Goal: Communication & Community: Answer question/provide support

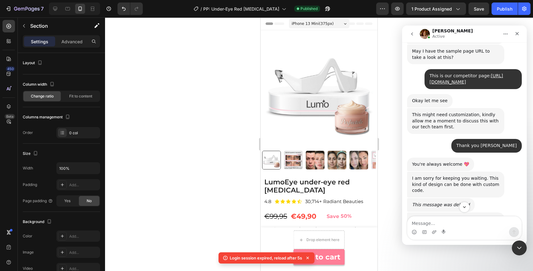
scroll to position [466, 0]
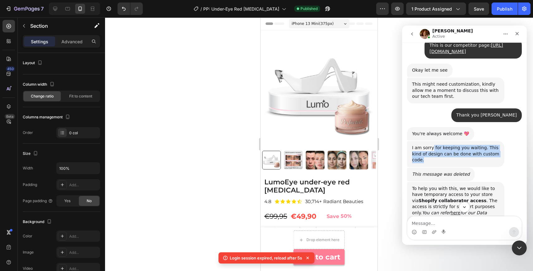
drag, startPoint x: 431, startPoint y: 125, endPoint x: 457, endPoint y: 136, distance: 27.9
click at [457, 145] on div "I am sorry for keeping you waiting. This kind of design can be done with custom…" at bounding box center [455, 154] width 87 height 18
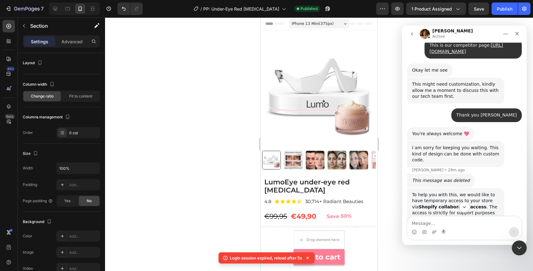
click at [465, 145] on div "I am sorry for keeping you waiting. This kind of design can be done with custom…" at bounding box center [455, 154] width 87 height 18
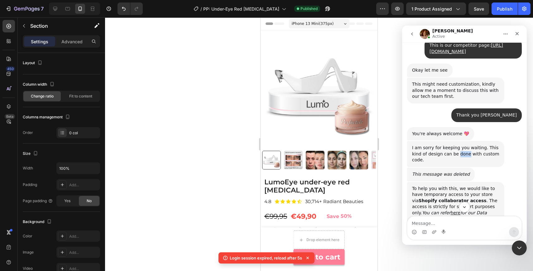
click at [465, 145] on div "I am sorry for keeping you waiting. This kind of design can be done with custom…" at bounding box center [455, 154] width 87 height 18
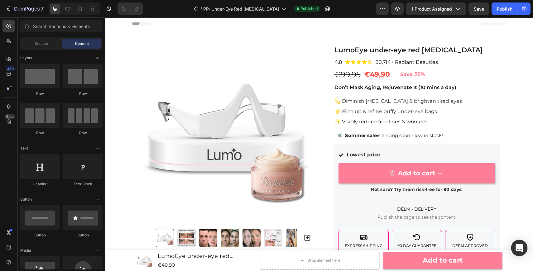
click at [520, 245] on icon "Open Intercom Messenger" at bounding box center [519, 248] width 7 height 8
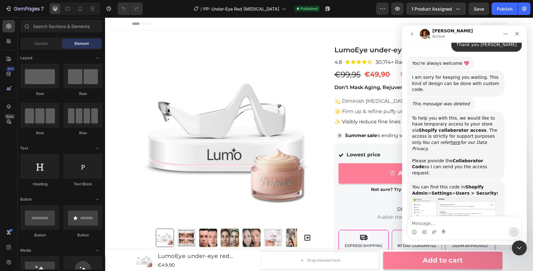
scroll to position [539, 0]
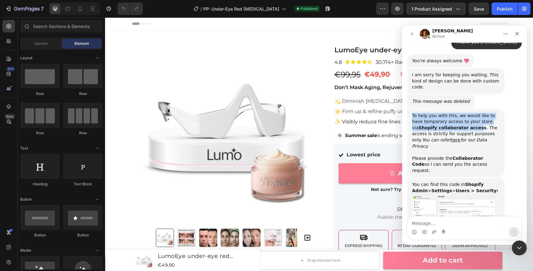
drag, startPoint x: 418, startPoint y: 88, endPoint x: 462, endPoint y: 104, distance: 47.1
click at [452, 113] on div "To help you with this, we would like to have temporary access to your store via…" at bounding box center [455, 143] width 87 height 61
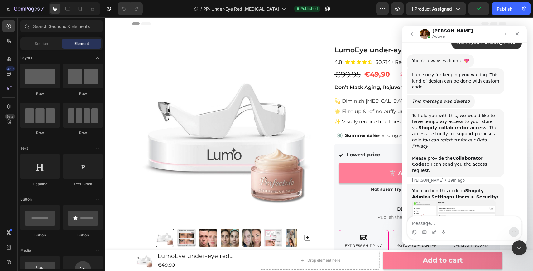
click at [464, 113] on div "To help you with this, we would like to have temporary access to your store via…" at bounding box center [455, 143] width 87 height 61
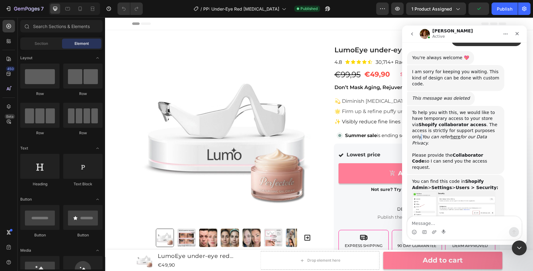
click at [464, 110] on div "To help you with this, we would like to have temporary access to your store via…" at bounding box center [455, 140] width 87 height 61
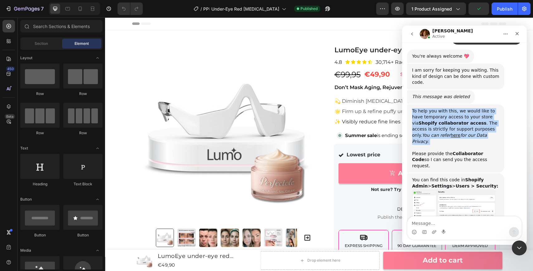
click at [464, 108] on div "To help you with this, we would like to have temporary access to your store via…" at bounding box center [455, 138] width 87 height 61
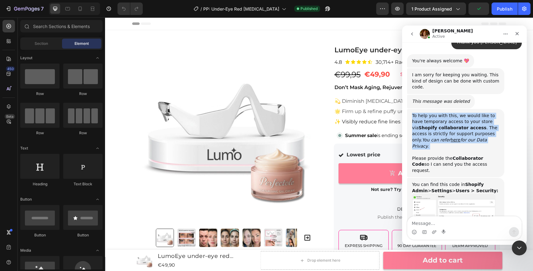
click at [479, 113] on div "To help you with this, we would like to have temporary access to your store via…" at bounding box center [455, 143] width 87 height 61
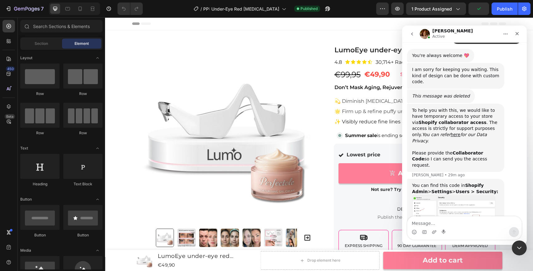
scroll to position [545, 0]
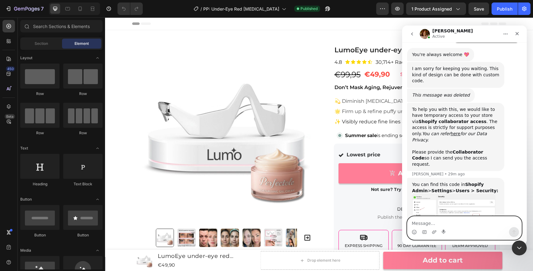
click at [436, 225] on textarea "Message…" at bounding box center [465, 222] width 114 height 11
type textarea "I think you already have access"
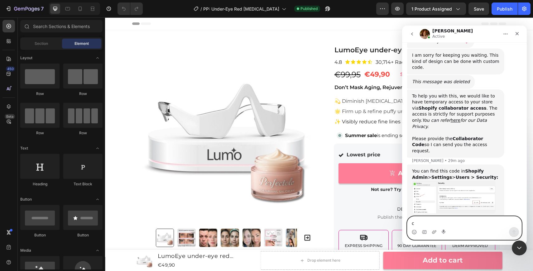
scroll to position [563, 0]
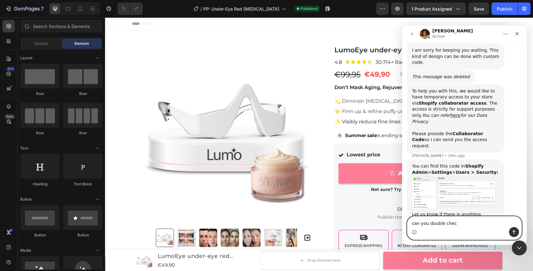
type textarea "can you double check"
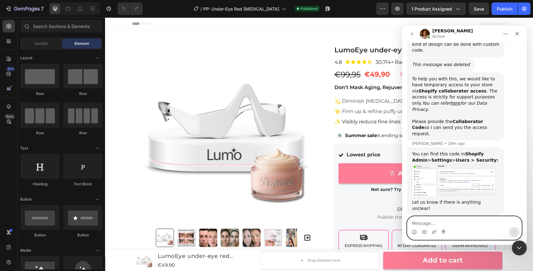
scroll to position [578, 0]
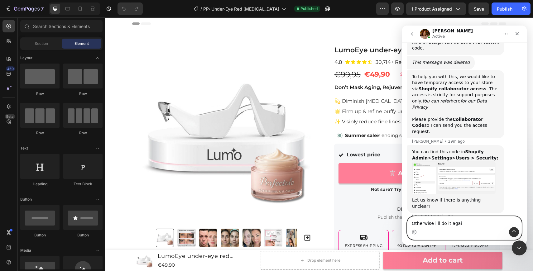
type textarea "Otherwise i'll do it again"
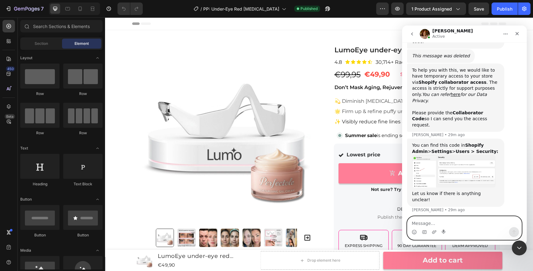
scroll to position [592, 0]
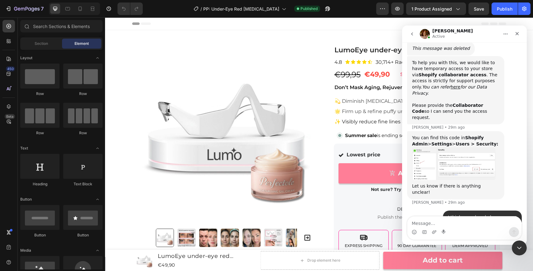
click at [435, 225] on div "can you double check • Just now" at bounding box center [464, 232] width 115 height 14
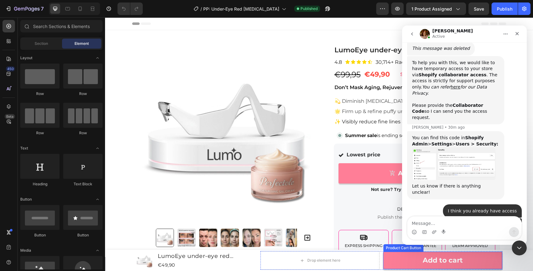
scroll to position [610, 0]
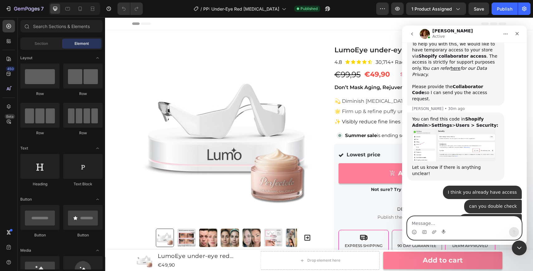
click at [436, 222] on textarea "Message…" at bounding box center [465, 222] width 114 height 11
paste textarea "Screenshot 2025-08-28 at 11.04.58"
type textarea "Screenshot 2025-08-28 at 11.04.58"
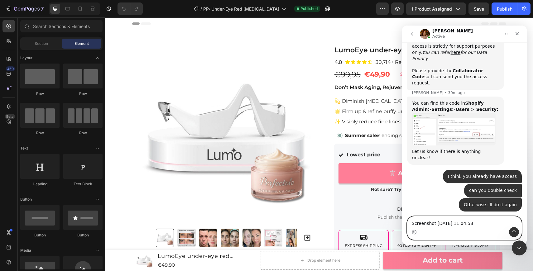
scroll to position [627, 0]
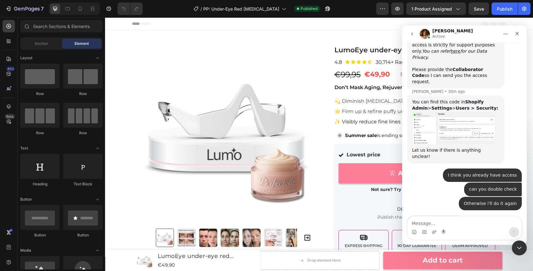
click at [434, 183] on div "can you double check • 1m ago" at bounding box center [464, 190] width 115 height 14
click at [520, 249] on icon "Close Intercom Messenger" at bounding box center [518, 247] width 7 height 7
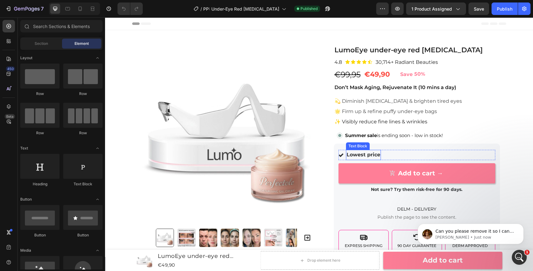
scroll to position [660, 0]
click at [496, 236] on p "Jamie • Just now" at bounding box center [476, 238] width 80 height 6
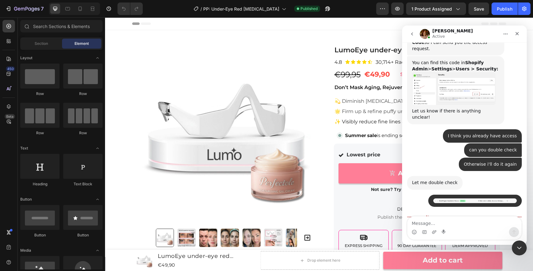
scroll to position [670, 0]
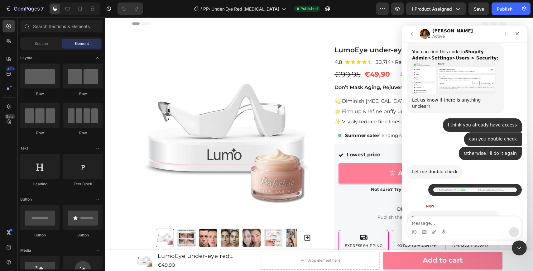
click at [461, 224] on textarea "Message…" at bounding box center [465, 222] width 114 height 11
click at [463, 225] on textarea "Message…" at bounding box center [465, 222] width 114 height 11
type textarea "Yes, just a second"
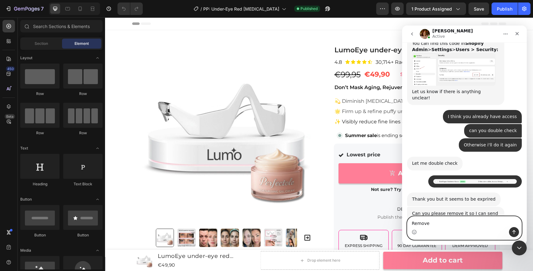
type textarea "Removed"
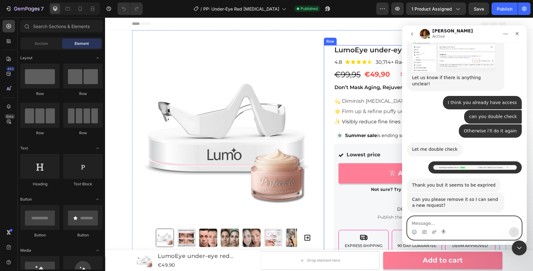
scroll to position [718, 0]
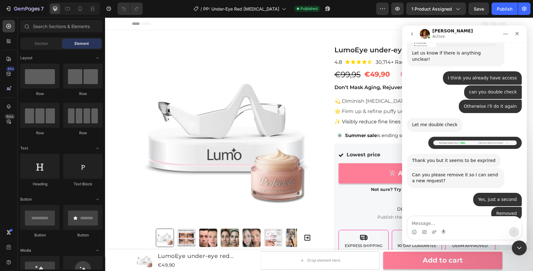
click at [440, 193] on div "Yes, just a second • 1m ago" at bounding box center [464, 200] width 115 height 14
click at [456, 229] on div "Intercom messenger" at bounding box center [465, 232] width 114 height 10
click at [450, 224] on textarea "Message…" at bounding box center [465, 222] width 114 height 11
paste textarea "7538"
type textarea "7538"
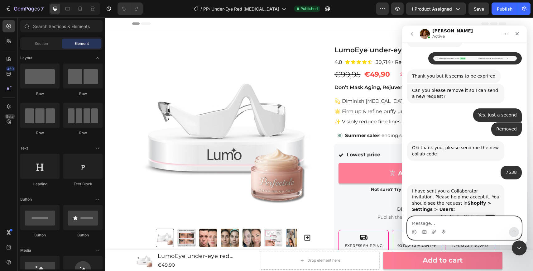
scroll to position [803, 0]
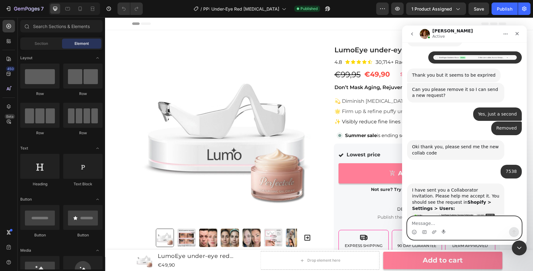
click at [459, 224] on textarea "Message…" at bounding box center [465, 222] width 114 height 11
type textarea "Done"
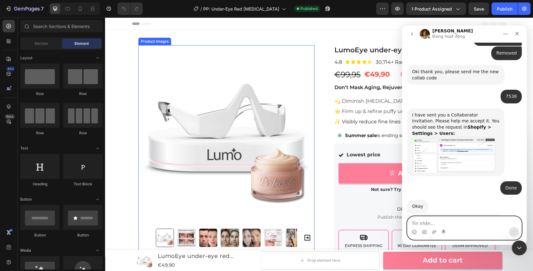
scroll to position [854, 0]
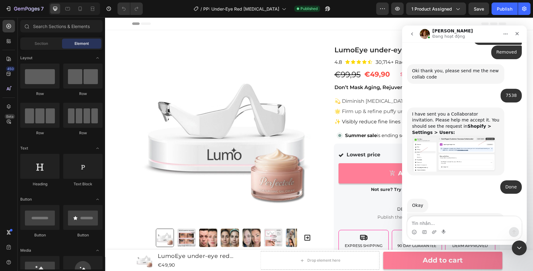
drag, startPoint x: 432, startPoint y: 170, endPoint x: 479, endPoint y: 190, distance: 51.1
click at [479, 217] on div "I'll now ask our tech team to take a look at this for you. Kindly allow us 24 h…" at bounding box center [455, 232] width 87 height 31
click at [483, 217] on div "I'll now ask our tech team to take a look at this for you. Kindly allow us 24 h…" at bounding box center [455, 232] width 87 height 31
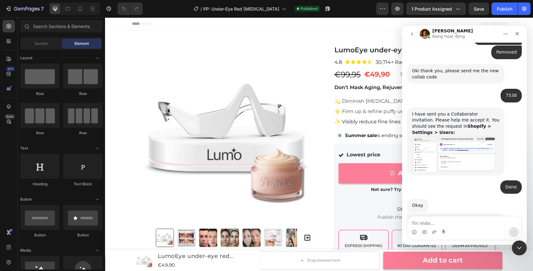
click at [492, 217] on div "I'll now ask our tech team to take a look at this for you. Kindly allow us 24 h…" at bounding box center [455, 232] width 87 height 31
click at [439, 225] on textarea "Tin nhắn..." at bounding box center [465, 222] width 114 height 11
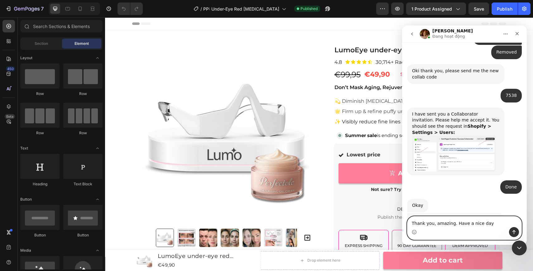
type textarea "Thank you, amazing. Have a nice day!"
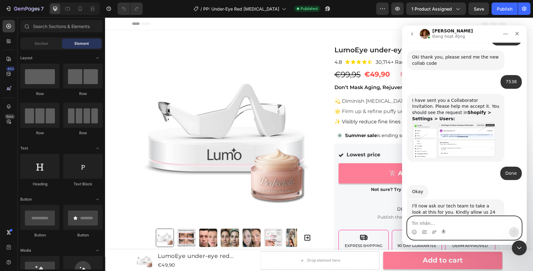
scroll to position [873, 0]
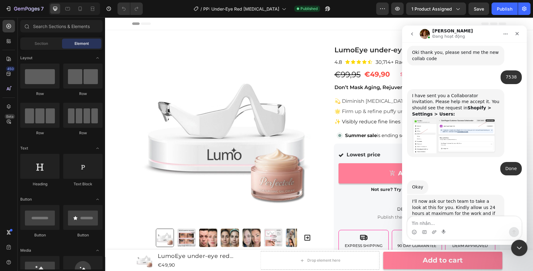
click at [517, 244] on icon "Close Intercom Messenger" at bounding box center [518, 247] width 7 height 7
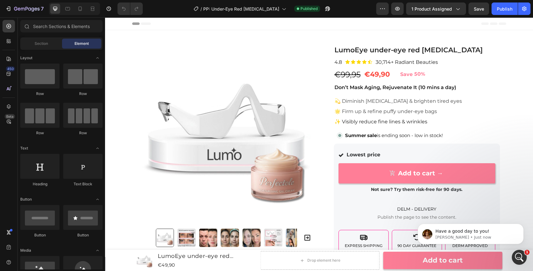
scroll to position [912, 0]
click at [492, 235] on p "Jamie • Just now" at bounding box center [476, 238] width 80 height 6
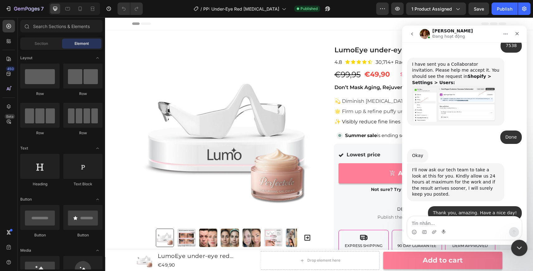
scroll to position [906, 0]
click at [519, 242] on div "Close Intercom Messenger" at bounding box center [518, 247] width 15 height 15
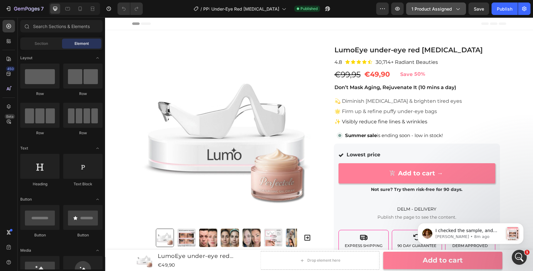
scroll to position [1016, 0]
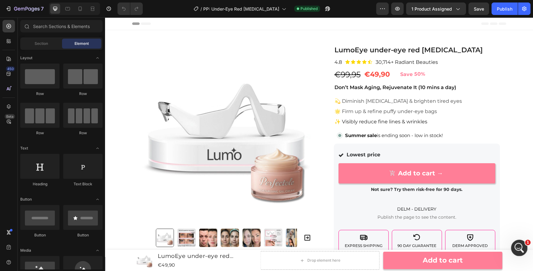
click at [514, 245] on div "Open Intercom Messenger" at bounding box center [518, 247] width 21 height 21
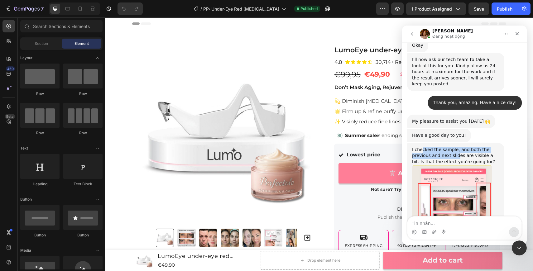
drag, startPoint x: 421, startPoint y: 102, endPoint x: 457, endPoint y: 109, distance: 36.9
click at [457, 147] on div "I checked the sample, and both the previous and next slides are visible a bit. …" at bounding box center [455, 156] width 87 height 18
click at [466, 147] on div "I checked the sample, and both the previous and next slides are visible a bit. …" at bounding box center [455, 156] width 87 height 18
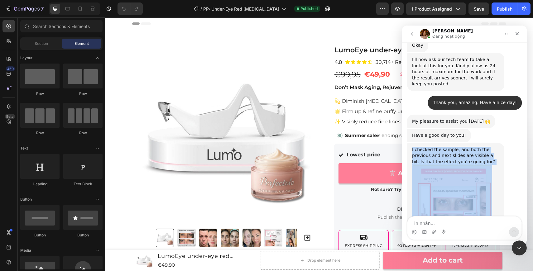
click at [466, 147] on div "I checked the sample, and both the previous and next slides are visible a bit. …" at bounding box center [455, 156] width 87 height 18
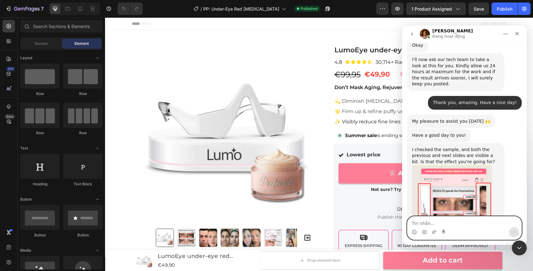
click at [442, 220] on textarea "Tin nhắn..." at bounding box center [465, 222] width 114 height 11
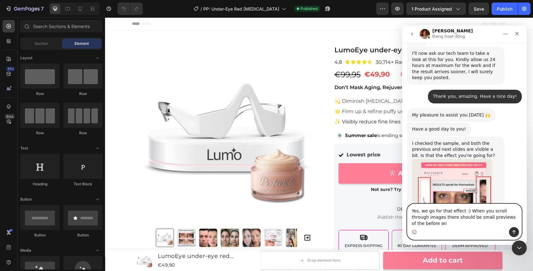
scroll to position [1028, 0]
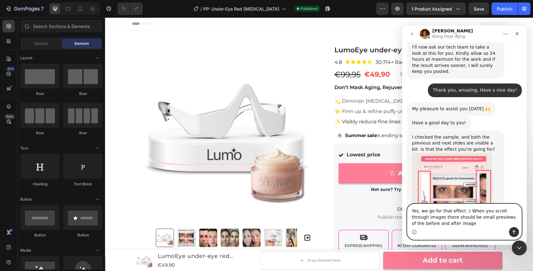
type textarea "Yes, we go for that effect :) When you scroll through images there should be sm…"
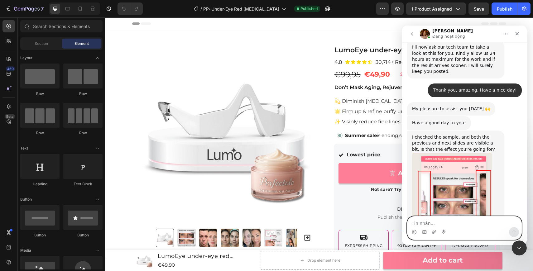
scroll to position [1053, 0]
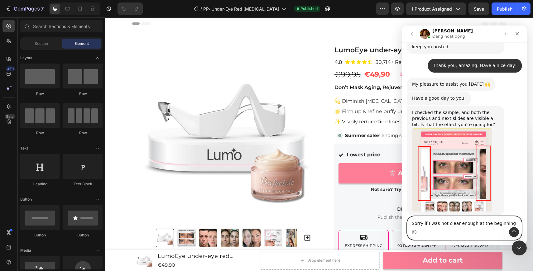
type textarea "Sorry if I was not clear enough at the beginning :)"
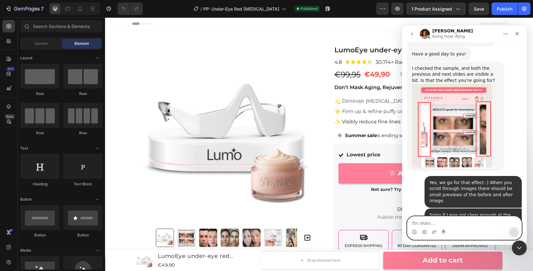
scroll to position [1091, 0]
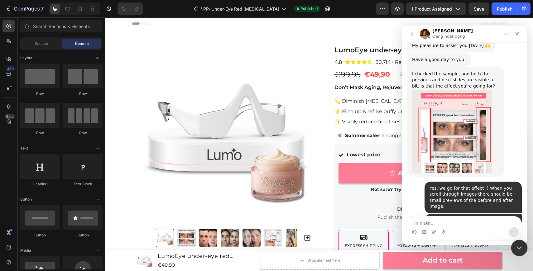
click at [519, 245] on icon "Close Intercom Messenger" at bounding box center [518, 247] width 7 height 7
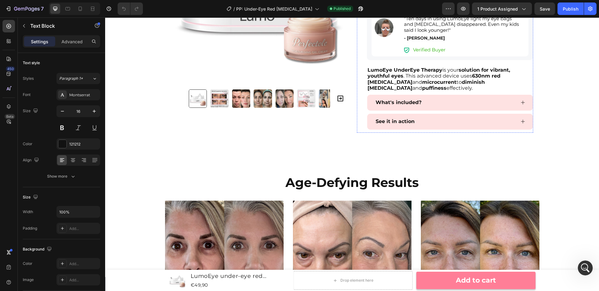
scroll to position [379, 0]
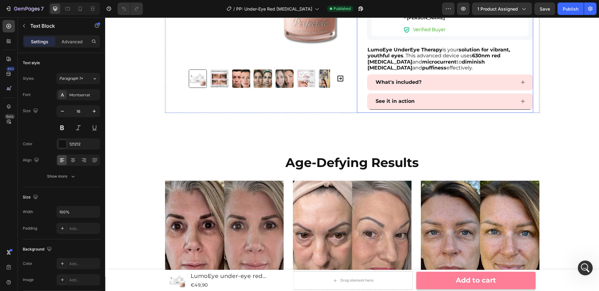
click at [438, 100] on div "See it in action" at bounding box center [445, 101] width 141 height 11
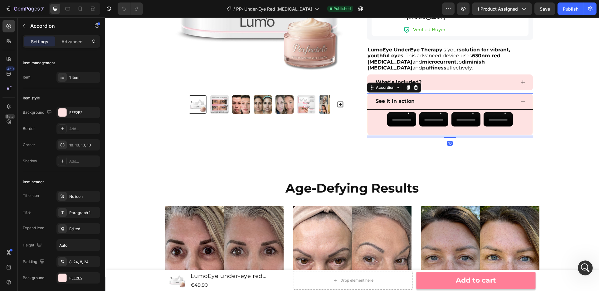
click at [438, 100] on div "See it in action" at bounding box center [445, 101] width 141 height 11
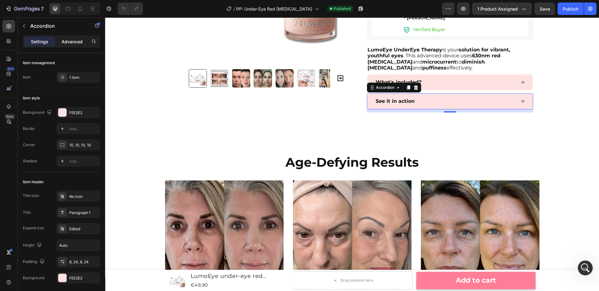
click at [73, 38] on p "Advanced" at bounding box center [71, 41] width 21 height 7
type input "100%"
type input "100"
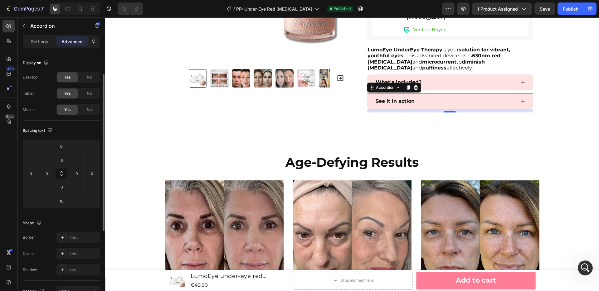
scroll to position [160, 0]
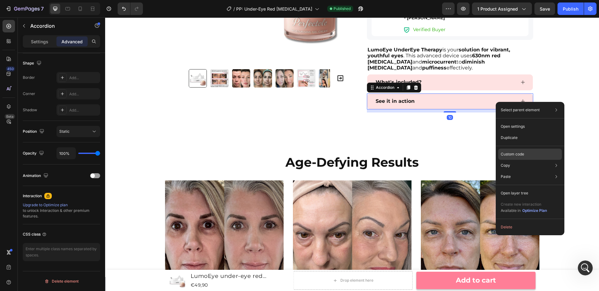
click at [522, 155] on p "Custom code" at bounding box center [512, 155] width 23 height 6
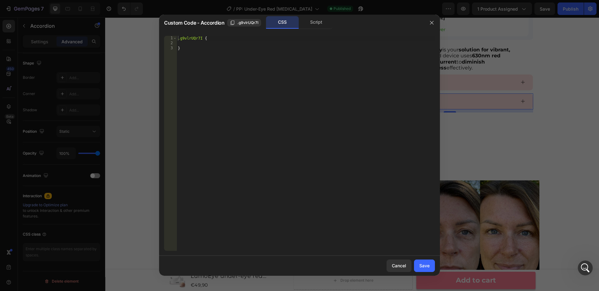
type textarea "}"
click at [258, 51] on div ".g9vlrUQr7I { }" at bounding box center [306, 148] width 258 height 225
click at [256, 47] on div ".g9vlrUQr7I { }" at bounding box center [306, 148] width 258 height 225
click at [249, 45] on div ".g9vlrUQr7I { }" at bounding box center [306, 148] width 258 height 225
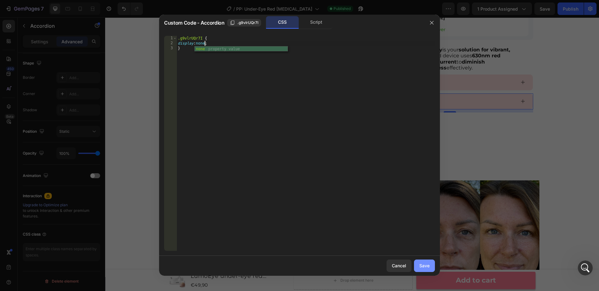
type textarea "display:none"
click at [425, 262] on button "Save" at bounding box center [424, 266] width 21 height 12
type input "16"
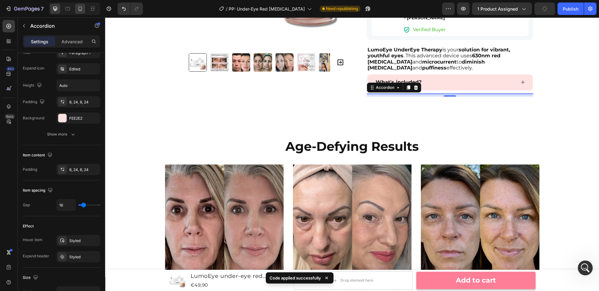
click at [82, 9] on icon at bounding box center [80, 9] width 6 height 6
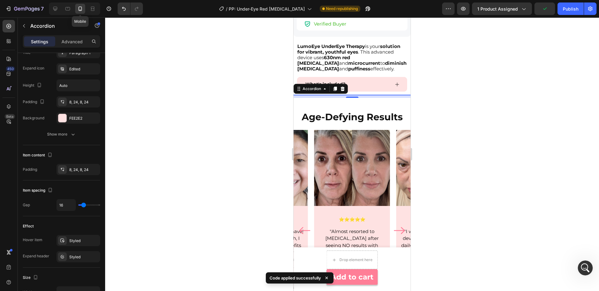
scroll to position [639, 0]
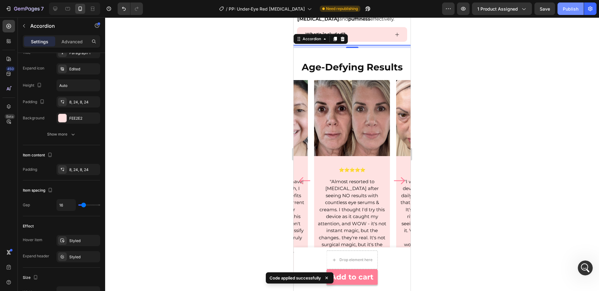
click at [533, 10] on div "Publish" at bounding box center [571, 9] width 16 height 7
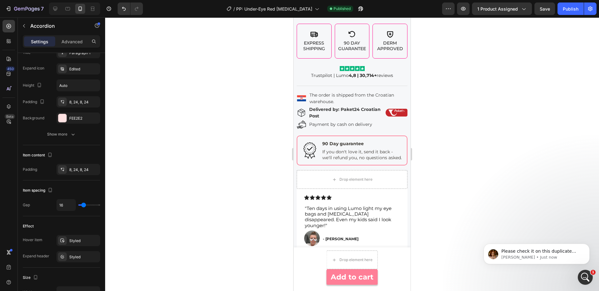
scroll to position [1241, 0]
click at [522, 253] on p "Please check it on this duplicate page: Editor: https://builder.gempages.net/ed…" at bounding box center [541, 252] width 80 height 6
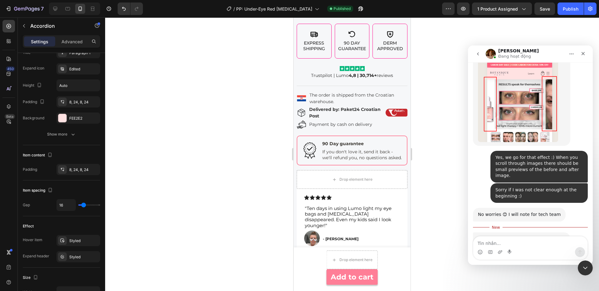
scroll to position [1256, 0]
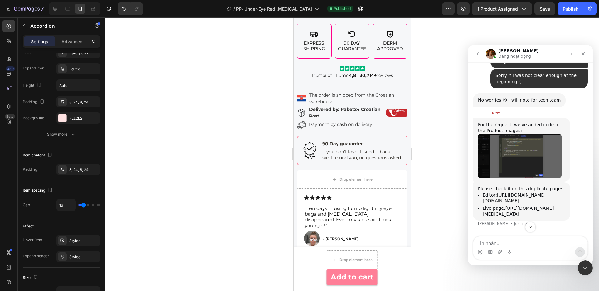
click at [526, 134] on img "Jamie says…" at bounding box center [520, 156] width 84 height 44
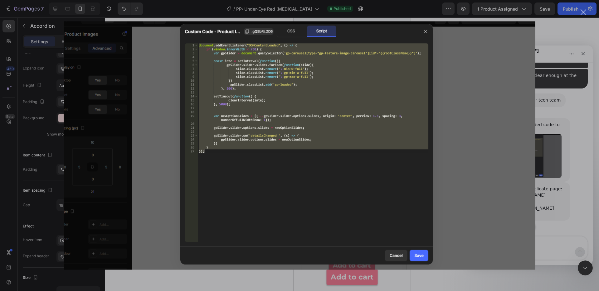
click at [533, 160] on div "Intercom messenger" at bounding box center [299, 145] width 599 height 291
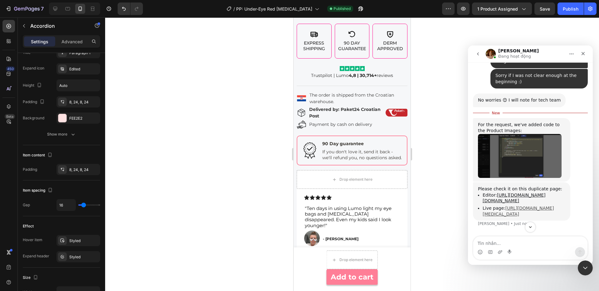
click at [522, 206] on link "https://lumo-shop.eu/en-hr/products/lumo-red-light-therapy?view=gp-template-581…" at bounding box center [517, 211] width 71 height 11
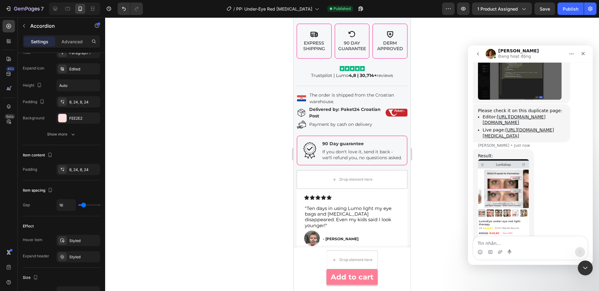
scroll to position [1322, 0]
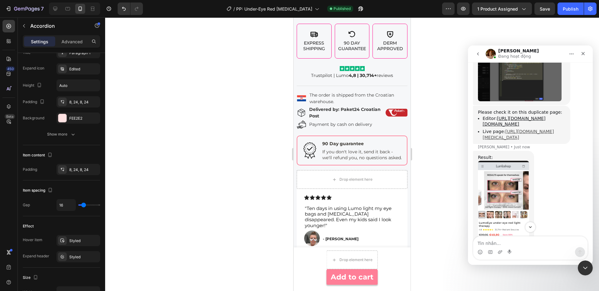
copy link "https://lumo-shop.eu/en-hr/products/lumo-red-light-therapy?view=gp-template-581…"
click at [529, 116] on link "https://builder.gempages.net/editor/575990337839825889/581906115919348568?type=…" at bounding box center [513, 121] width 63 height 11
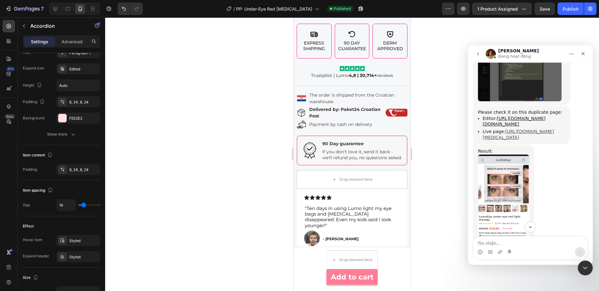
click at [525, 129] on link "https://lumo-shop.eu/en-hr/products/lumo-red-light-therapy?view=gp-template-581…" at bounding box center [517, 134] width 71 height 11
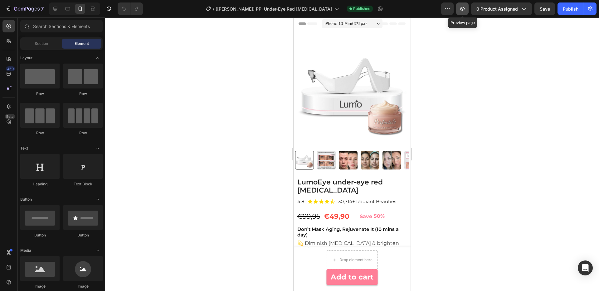
click at [464, 11] on icon "button" at bounding box center [462, 9] width 6 height 6
